Goal: Information Seeking & Learning: Learn about a topic

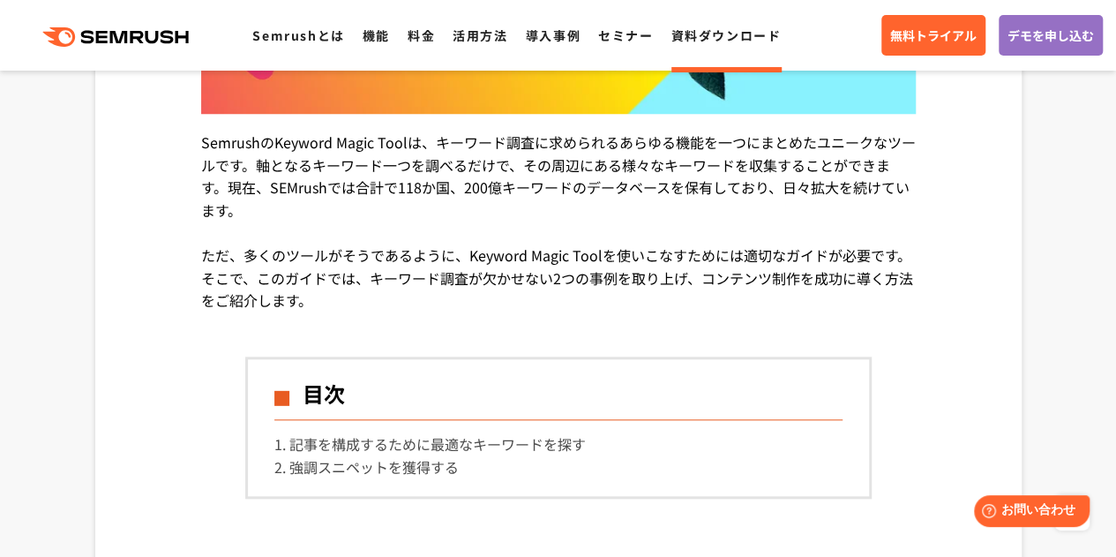
scroll to position [693, 0]
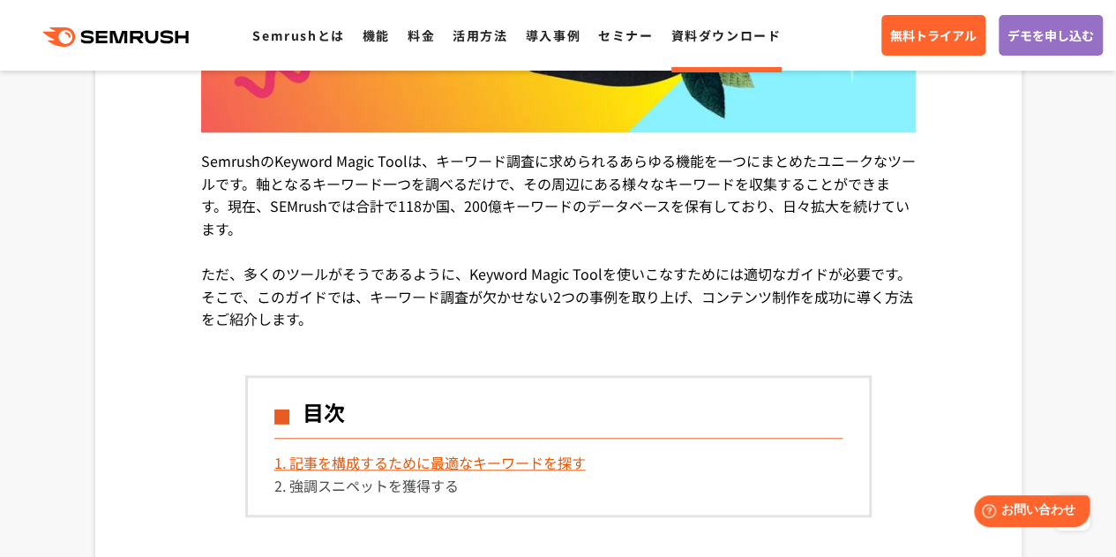
click at [483, 466] on link "1. 記事を構成するために最適なキーワードを探す" at bounding box center [429, 462] width 311 height 21
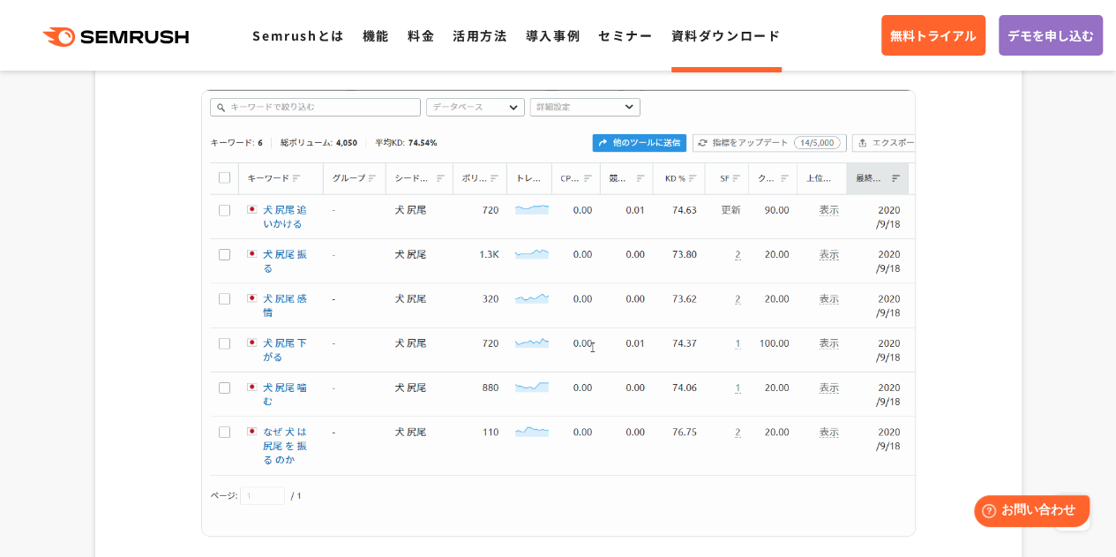
scroll to position [3502, 0]
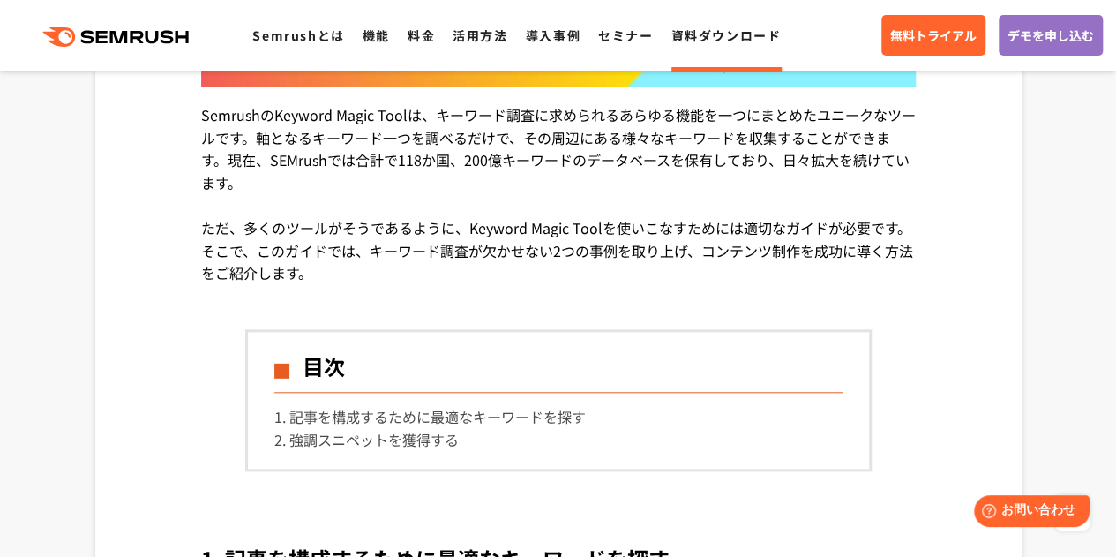
scroll to position [703, 0]
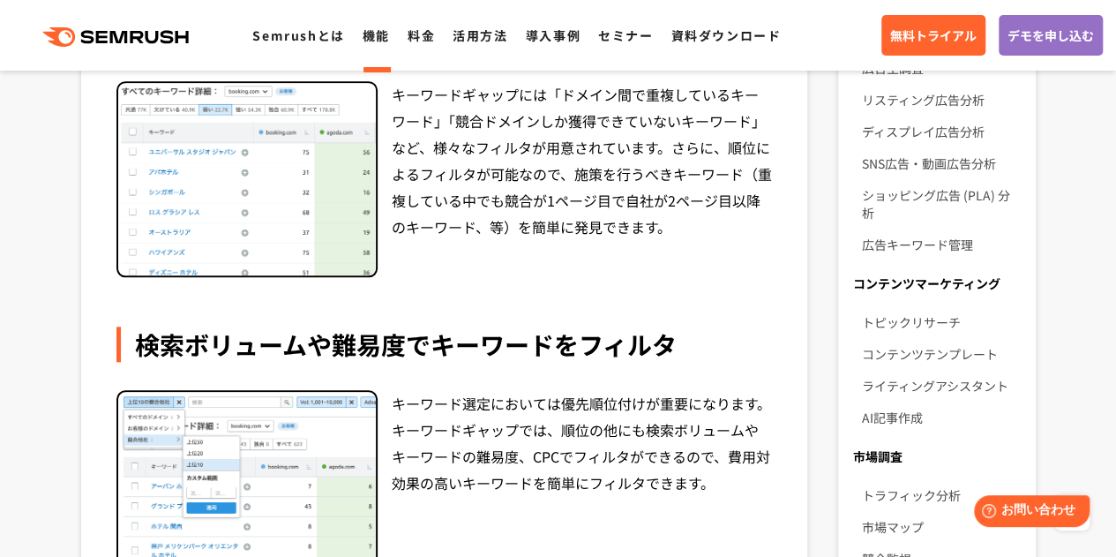
scroll to position [794, 0]
